Goal: Navigation & Orientation: Find specific page/section

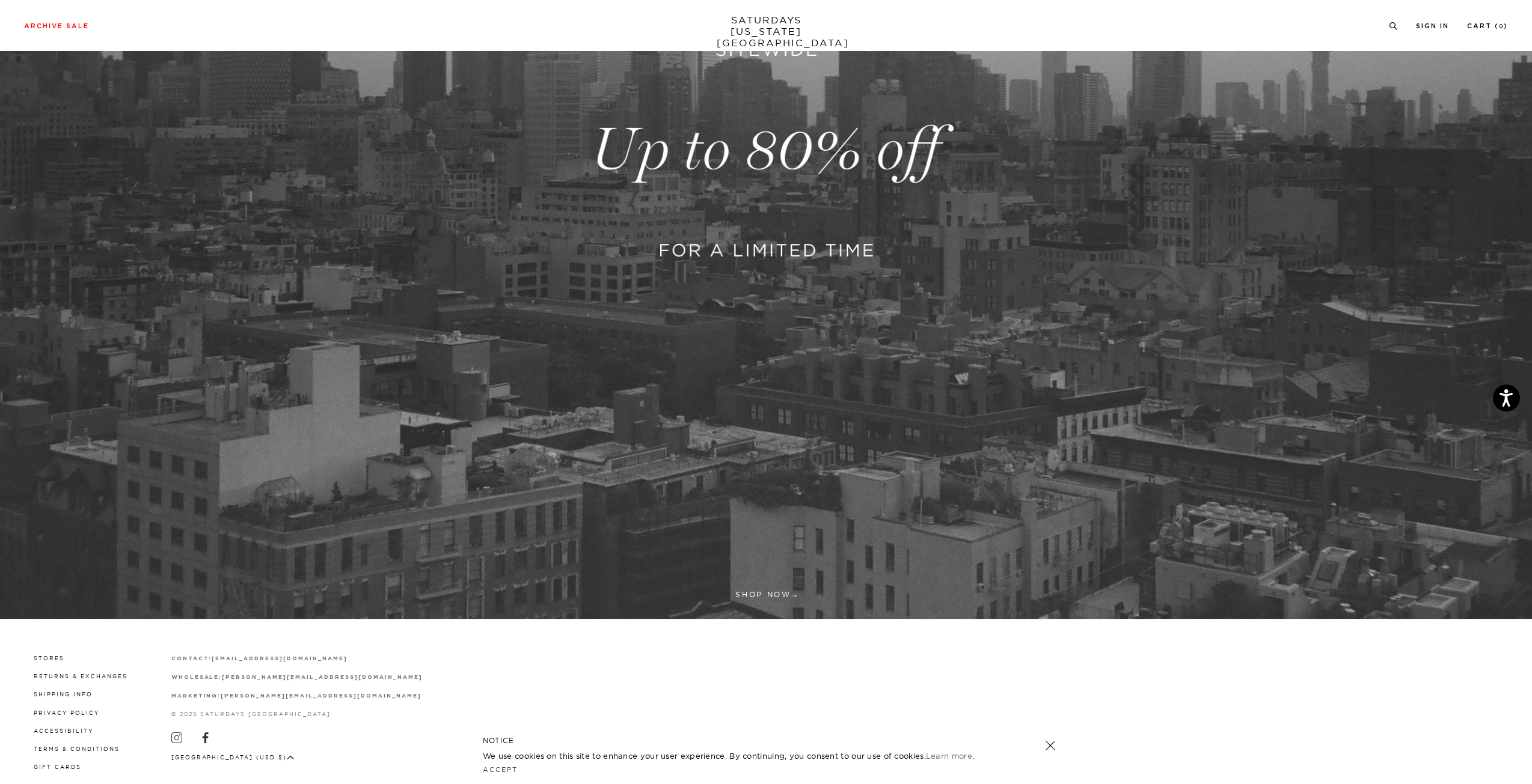
scroll to position [421, 0]
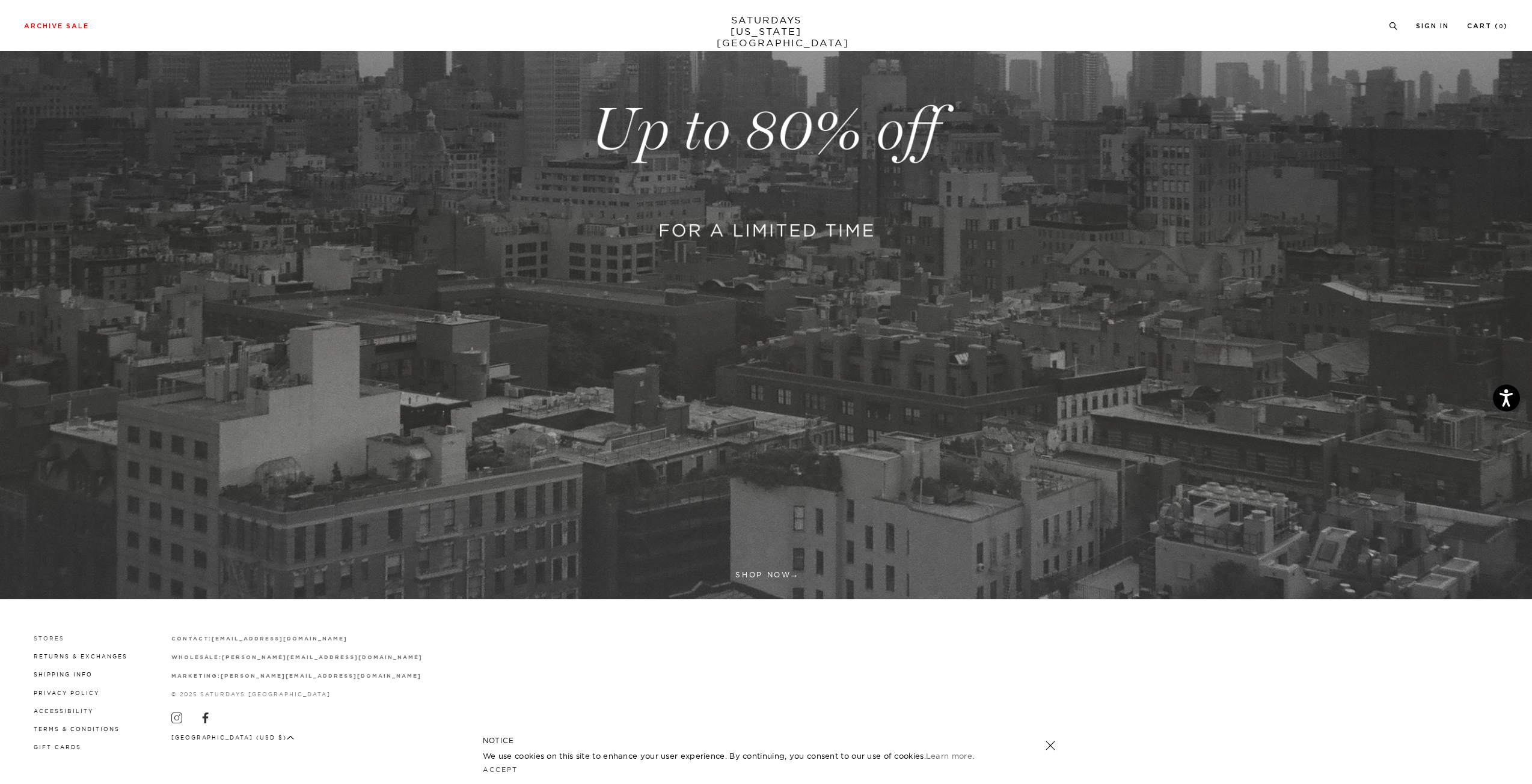
click at [50, 638] on link "Stores" at bounding box center [48, 638] width 31 height 7
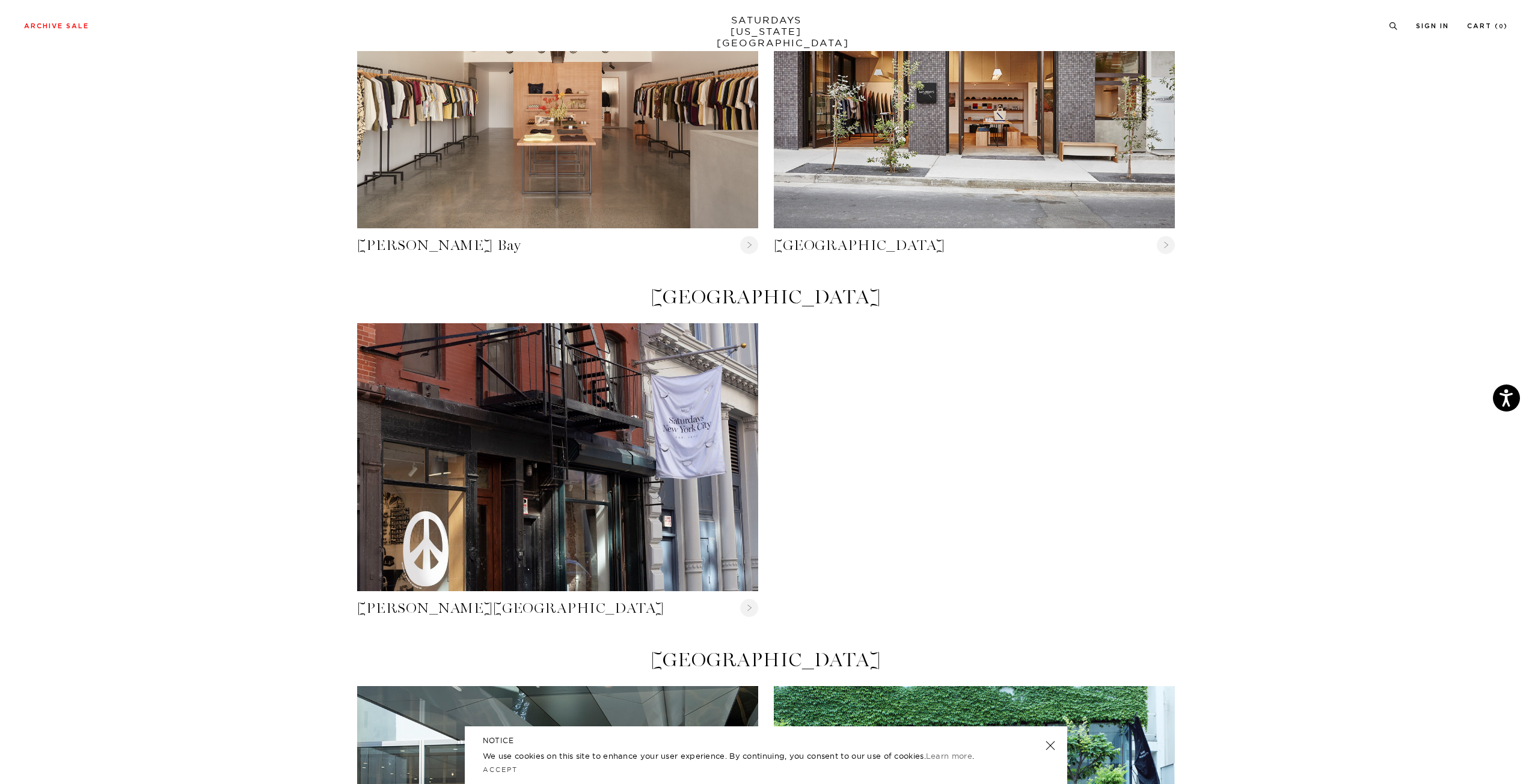
scroll to position [180, 0]
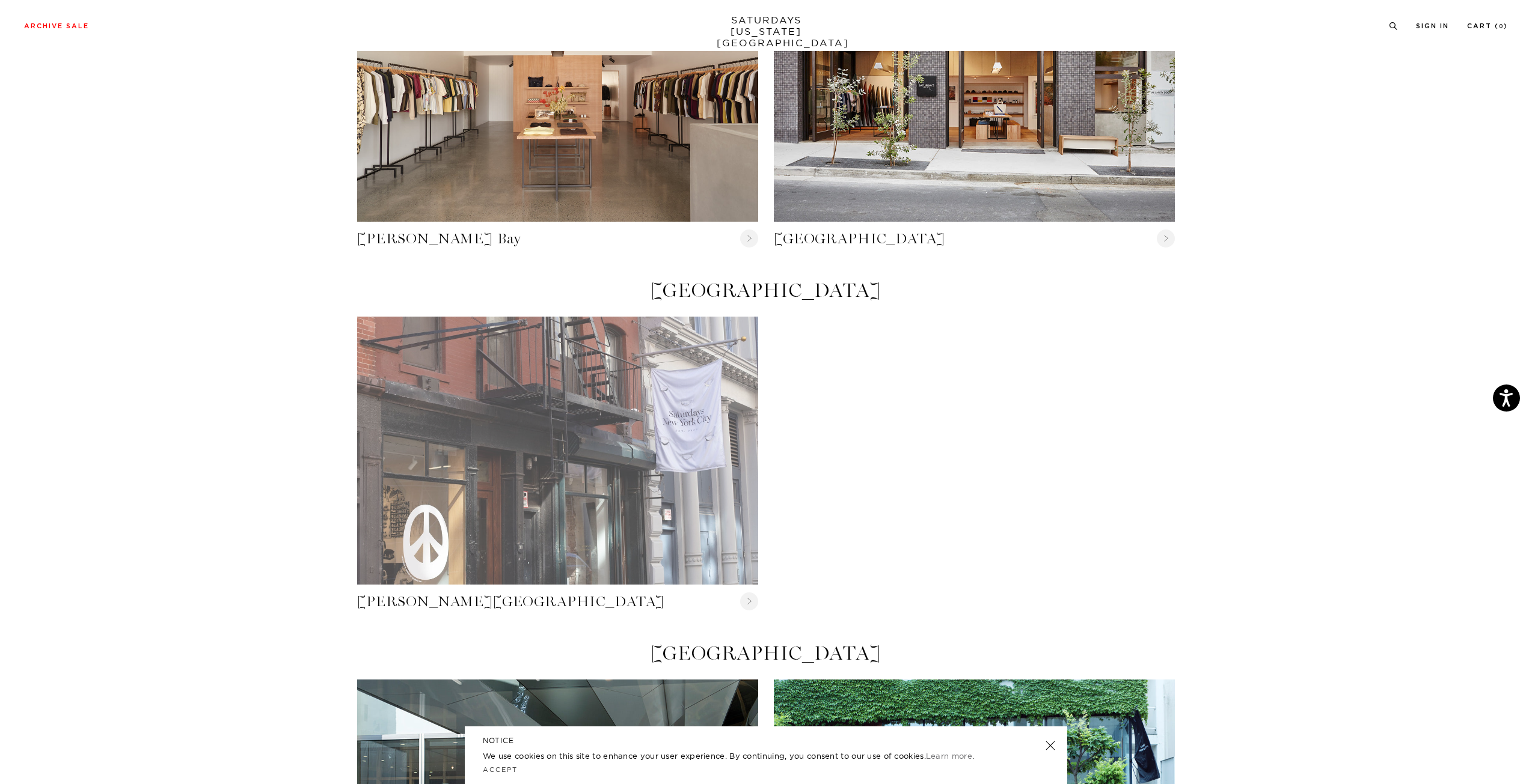
click at [598, 446] on link "Crosby Street" at bounding box center [557, 450] width 401 height 267
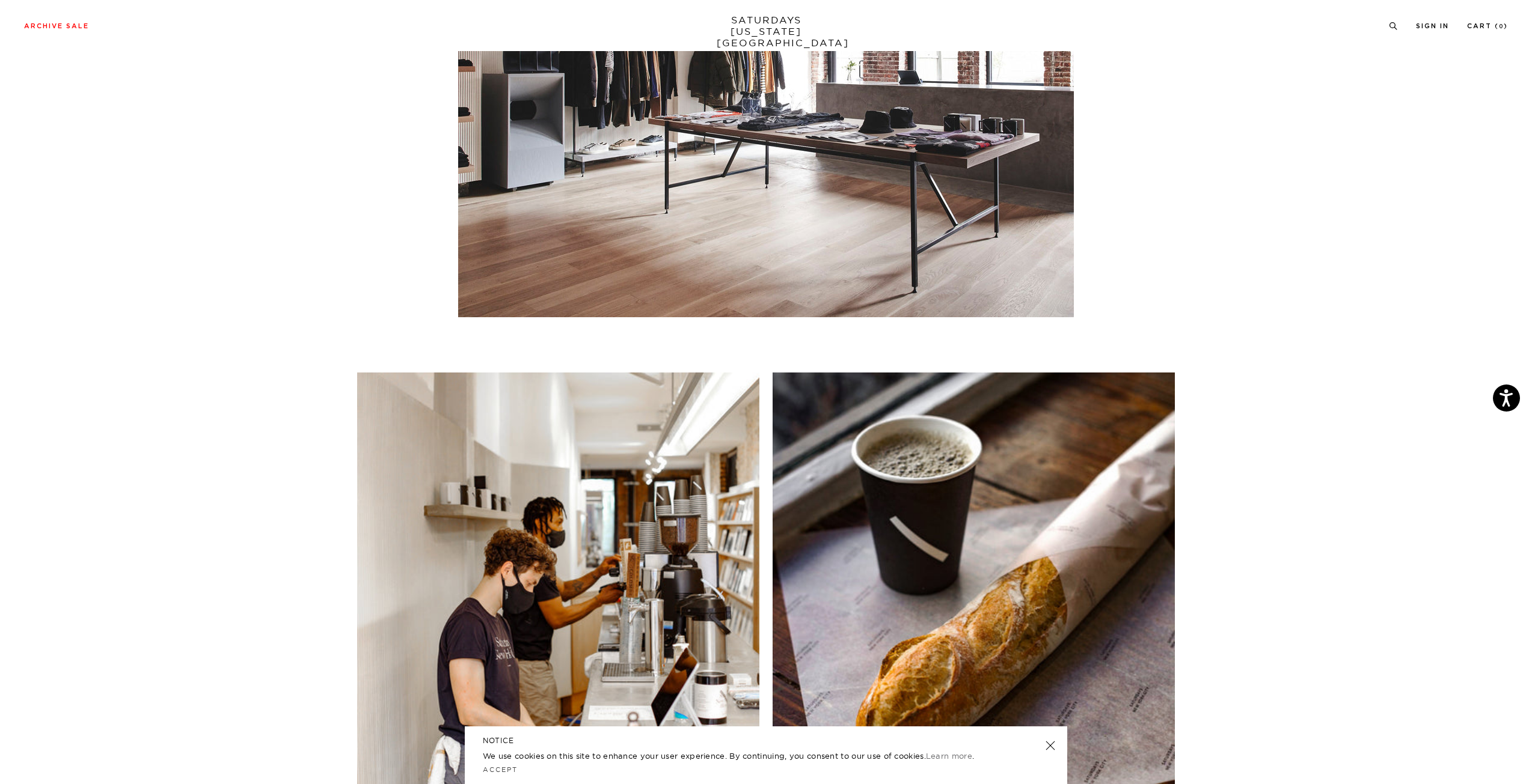
scroll to position [4688, 0]
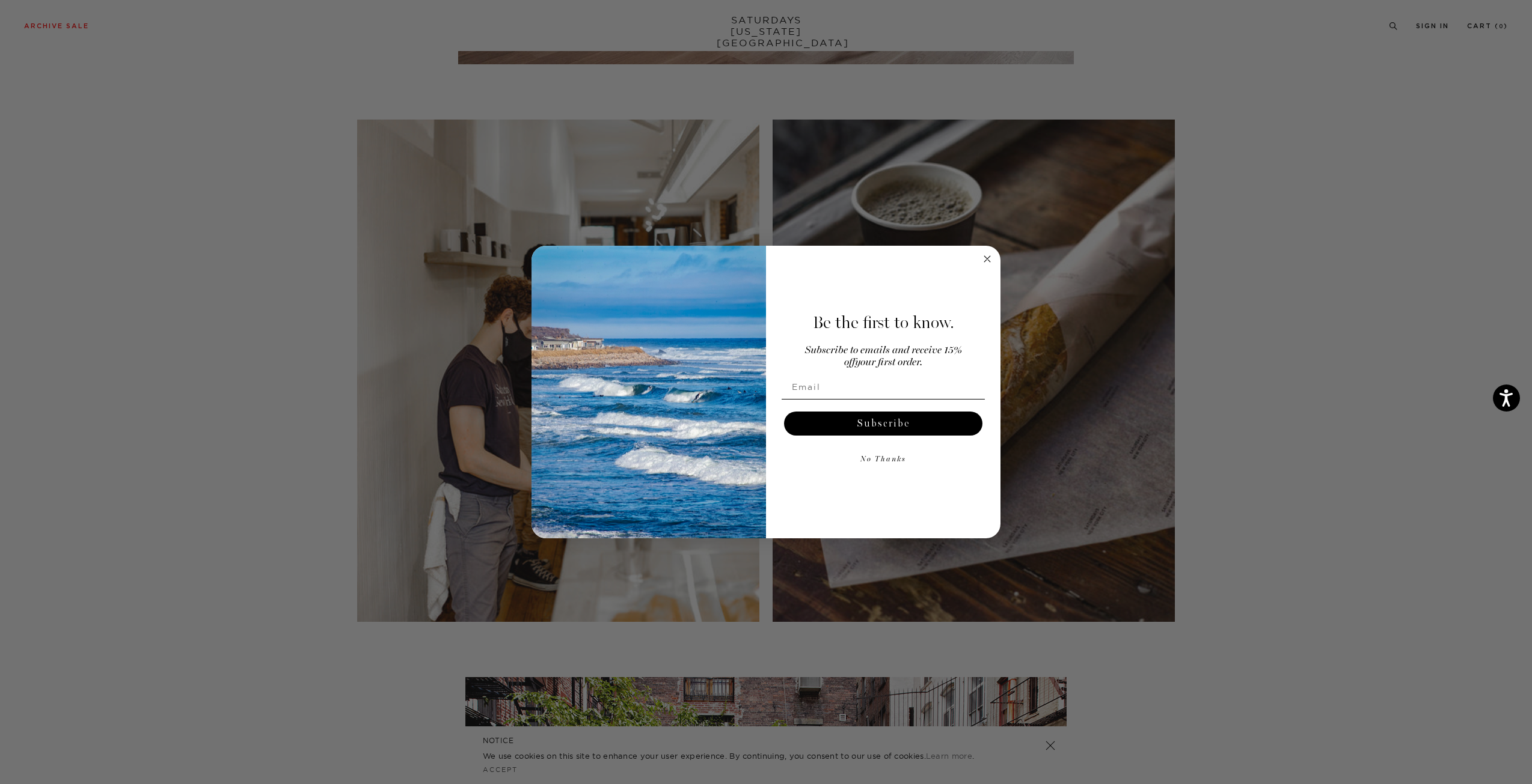
click at [982, 262] on icon "Close dialog" at bounding box center [987, 258] width 15 height 15
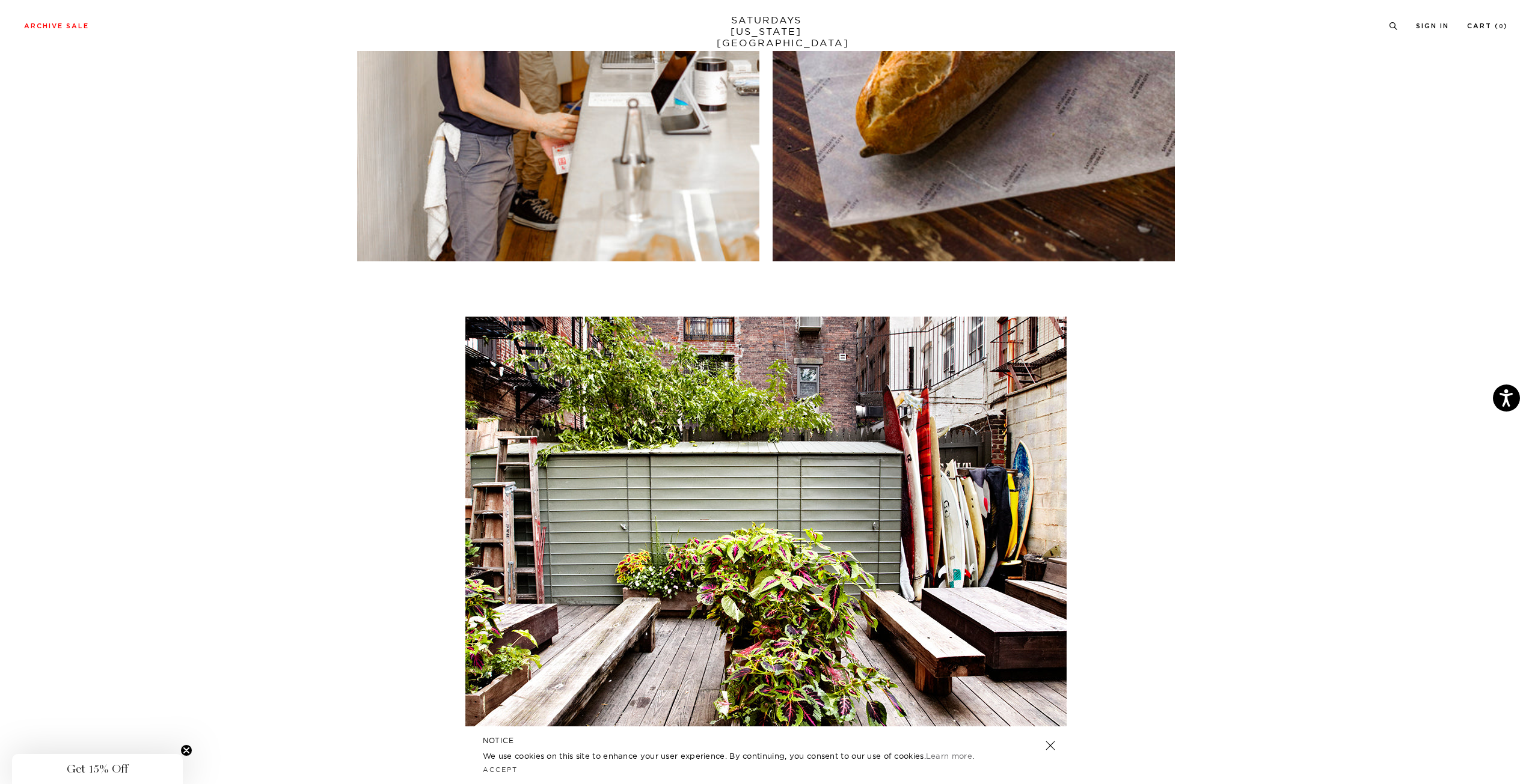
scroll to position [5252, 0]
